Goal: Transaction & Acquisition: Purchase product/service

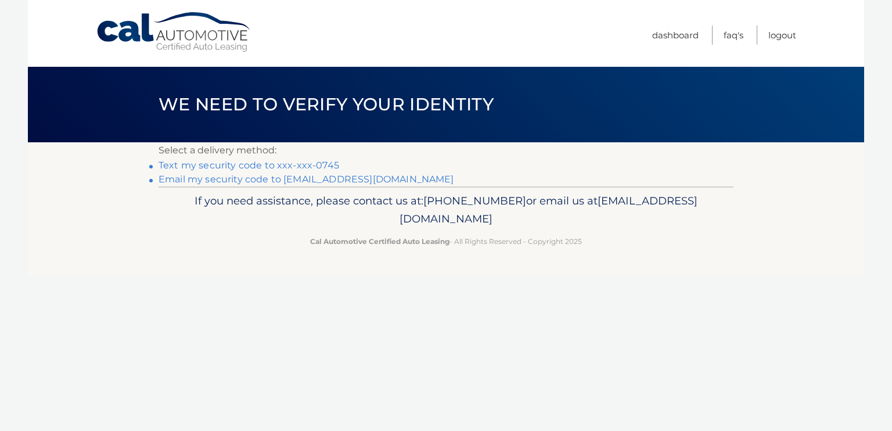
click at [302, 163] on link "Text my security code to xxx-xxx-0745" at bounding box center [249, 165] width 181 height 11
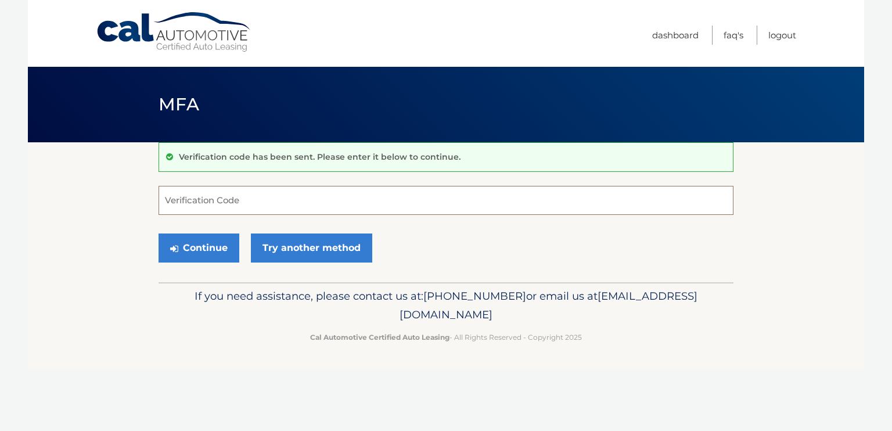
click at [216, 199] on input "Verification Code" at bounding box center [446, 200] width 575 height 29
type input "755321"
click at [159, 234] on button "Continue" at bounding box center [199, 248] width 81 height 29
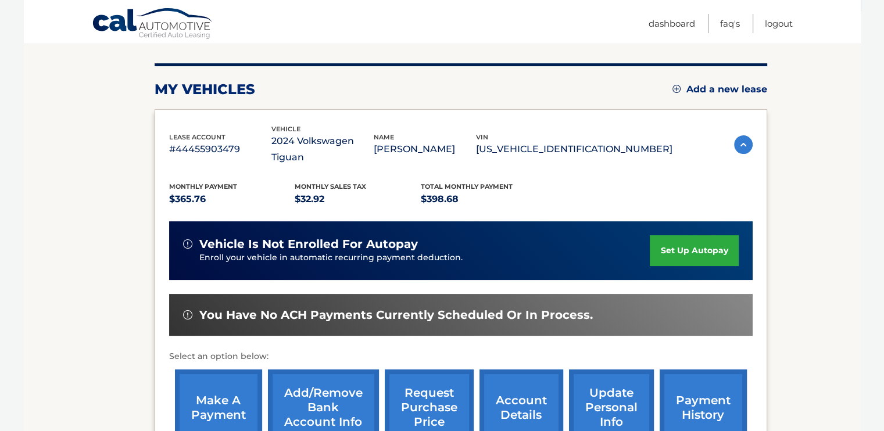
scroll to position [134, 0]
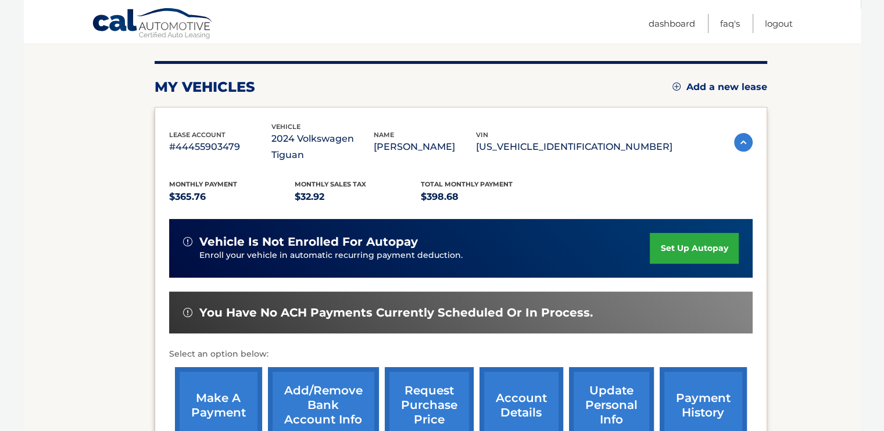
click at [230, 381] on link "make a payment" at bounding box center [218, 405] width 87 height 76
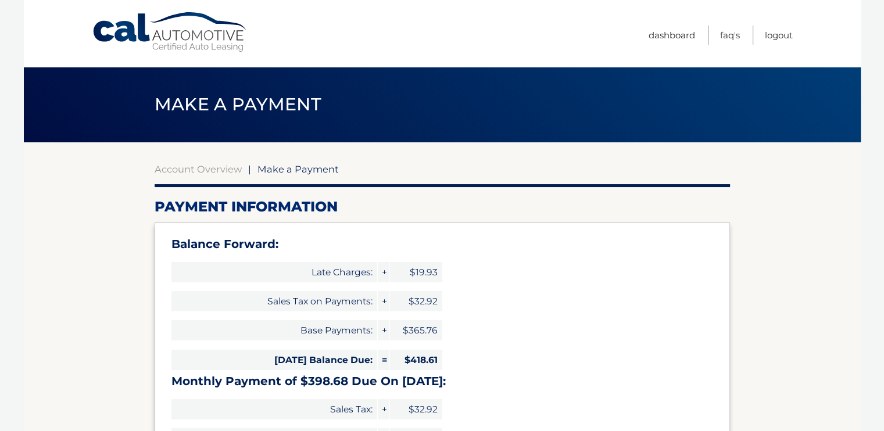
select select "NGRhNjU1NTYtZTJhNS00NzY0LTg3YmYtNGRhZjY4YzBjMDI2"
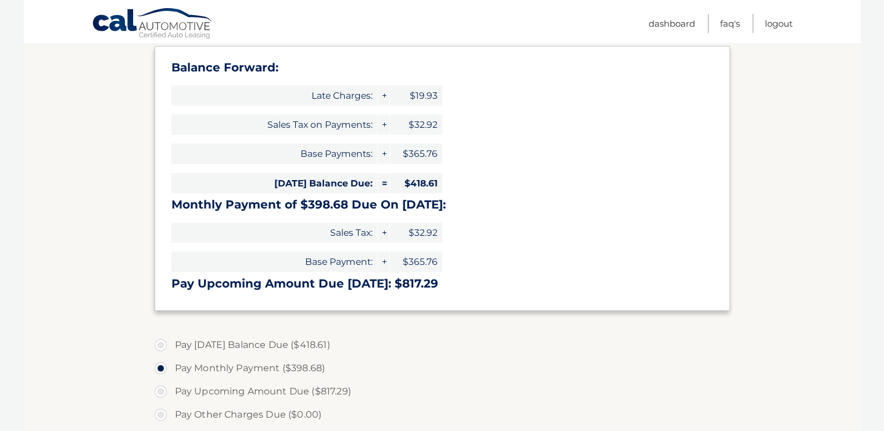
scroll to position [178, 0]
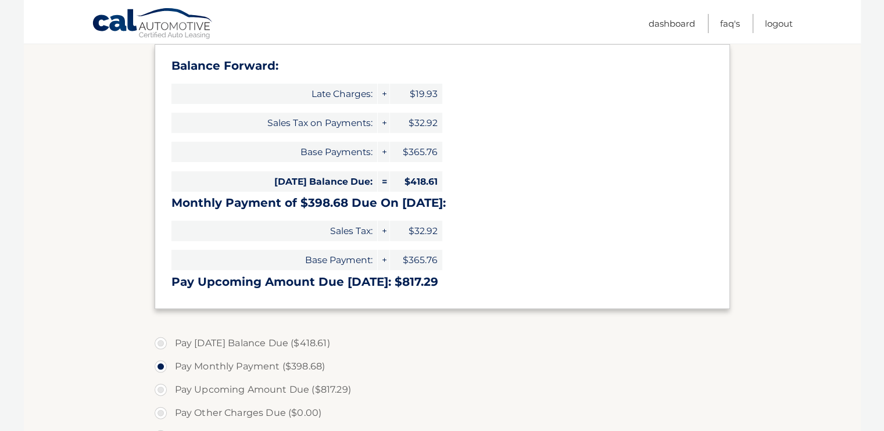
click at [584, 272] on div "Balance Forward: Late Charges: + $19.93 Sales Tax on Payments: + $32.92 Base Pa…" at bounding box center [442, 176] width 575 height 265
click at [161, 343] on label "Pay Today's Balance Due ($418.61)" at bounding box center [442, 343] width 575 height 23
click at [161, 343] on input "Pay Today's Balance Due ($418.61)" at bounding box center [165, 341] width 12 height 19
radio input "true"
type input "418.61"
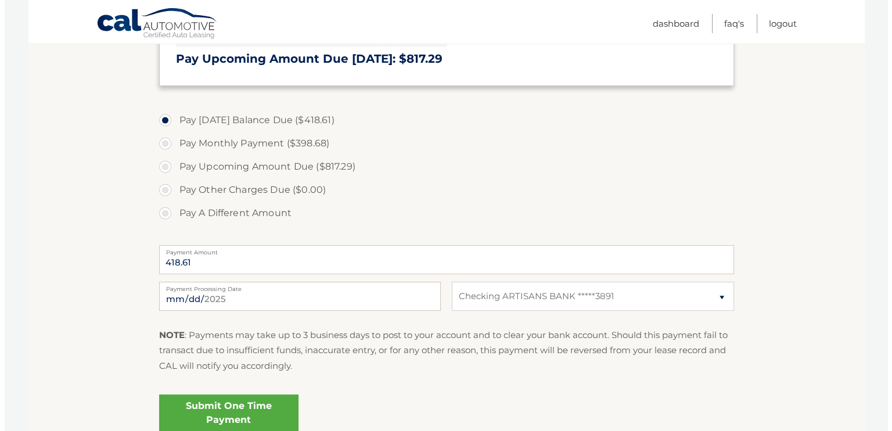
scroll to position [402, 0]
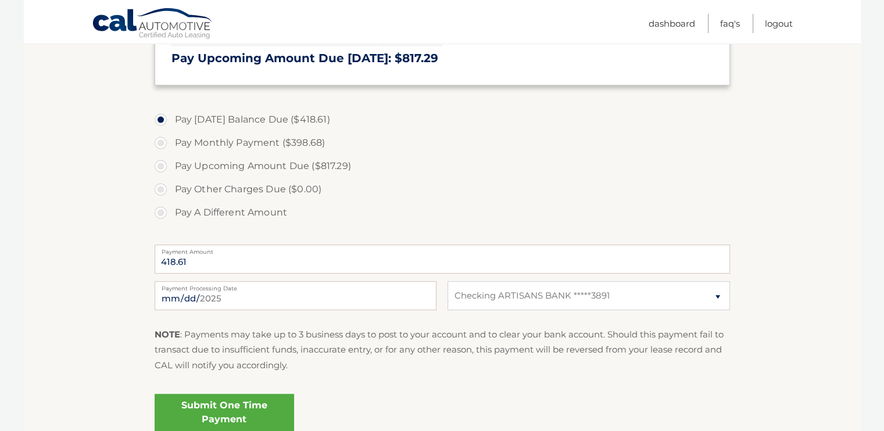
click at [160, 140] on label "Pay Monthly Payment ($398.68)" at bounding box center [442, 142] width 575 height 23
click at [160, 140] on input "Pay Monthly Payment ($398.68)" at bounding box center [165, 140] width 12 height 19
radio input "true"
type input "398.68"
click at [243, 410] on link "Submit One Time Payment" at bounding box center [224, 412] width 139 height 37
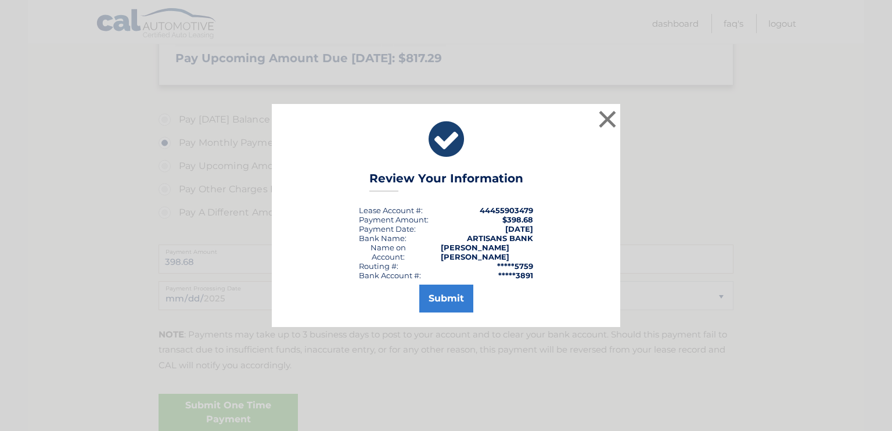
click at [243, 410] on div "× Review Your Information Lease Account #: 44455903479 Payment Amount: $398.68 …" at bounding box center [446, 215] width 892 height 431
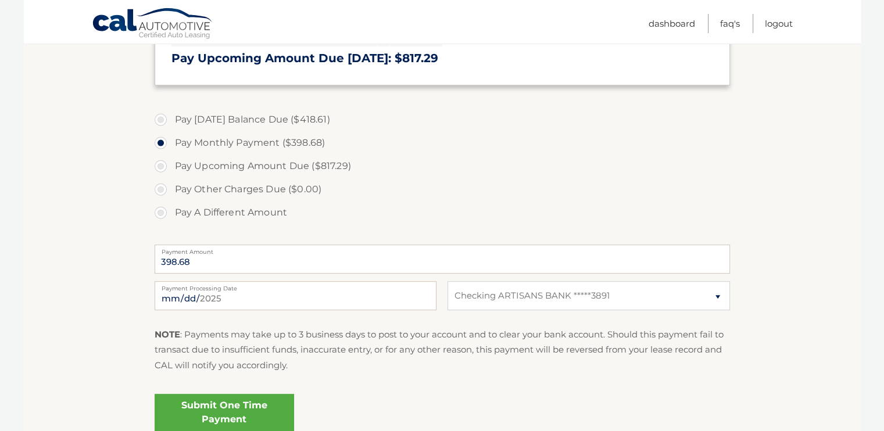
click at [243, 410] on link "Submit One Time Payment" at bounding box center [224, 412] width 139 height 37
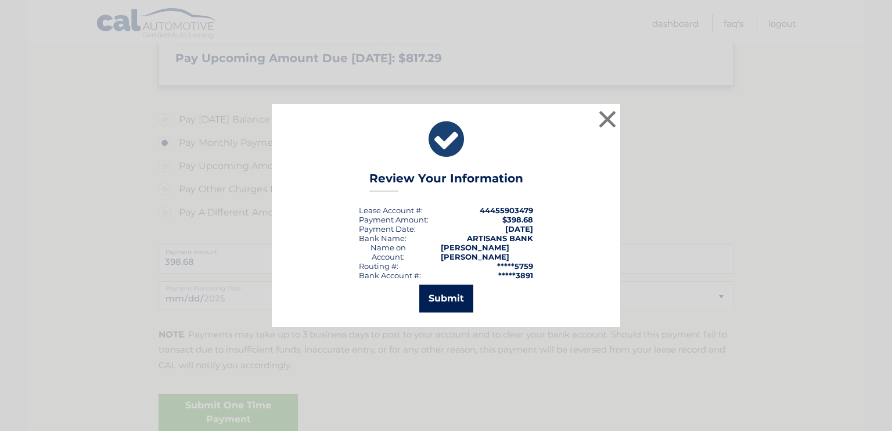
click at [436, 296] on button "Submit" at bounding box center [446, 299] width 54 height 28
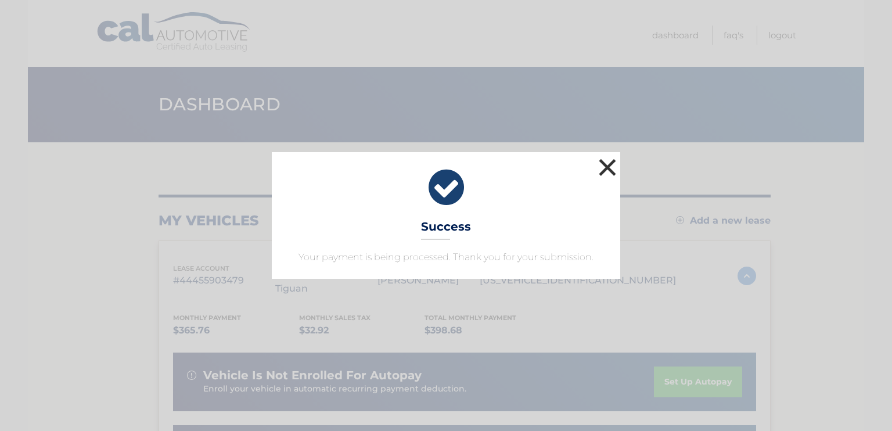
click at [606, 167] on button "×" at bounding box center [607, 167] width 23 height 23
